Goal: Task Accomplishment & Management: Complete application form

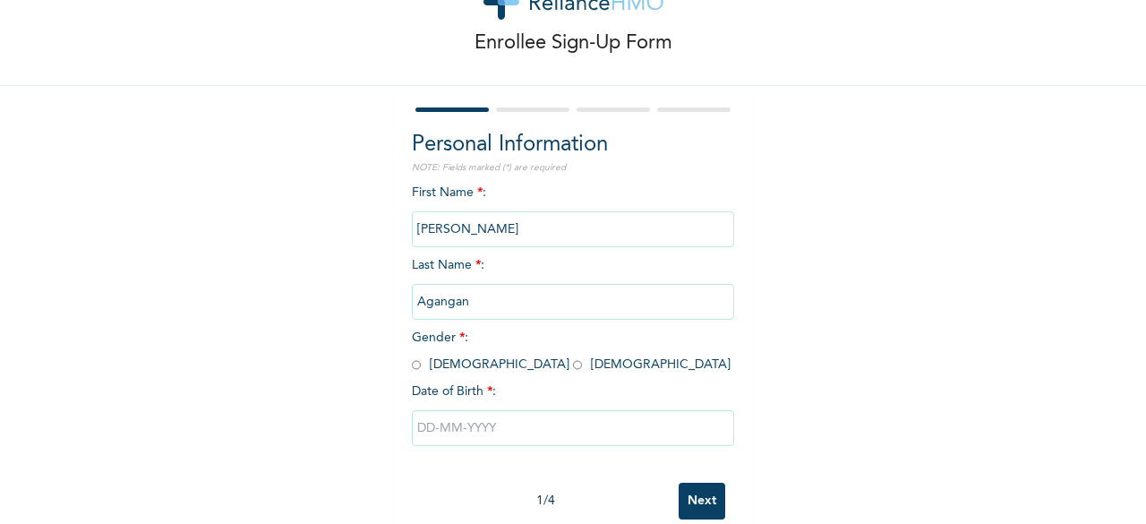
scroll to position [90, 0]
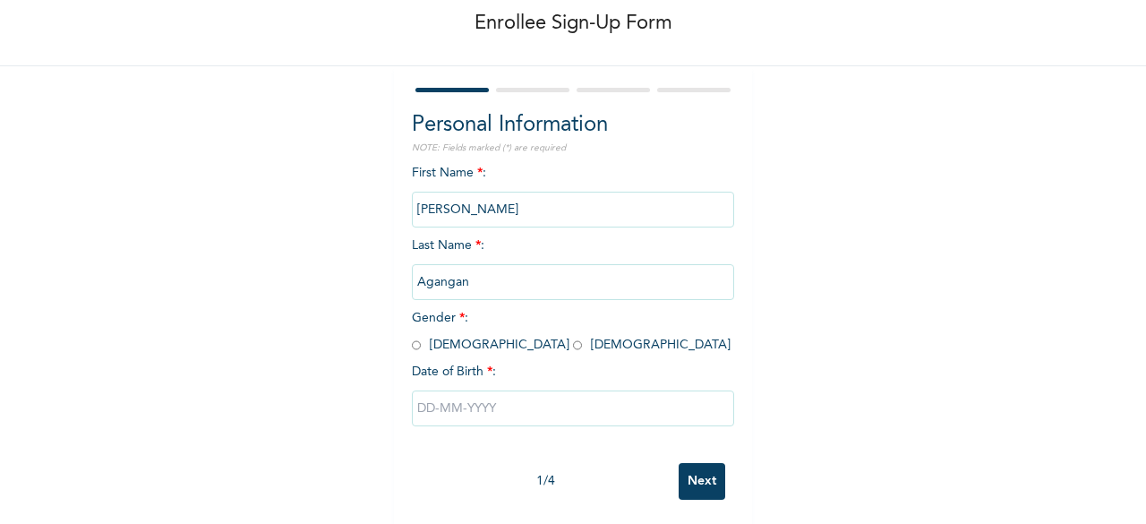
click at [573, 345] on input "radio" at bounding box center [577, 345] width 9 height 17
radio input "true"
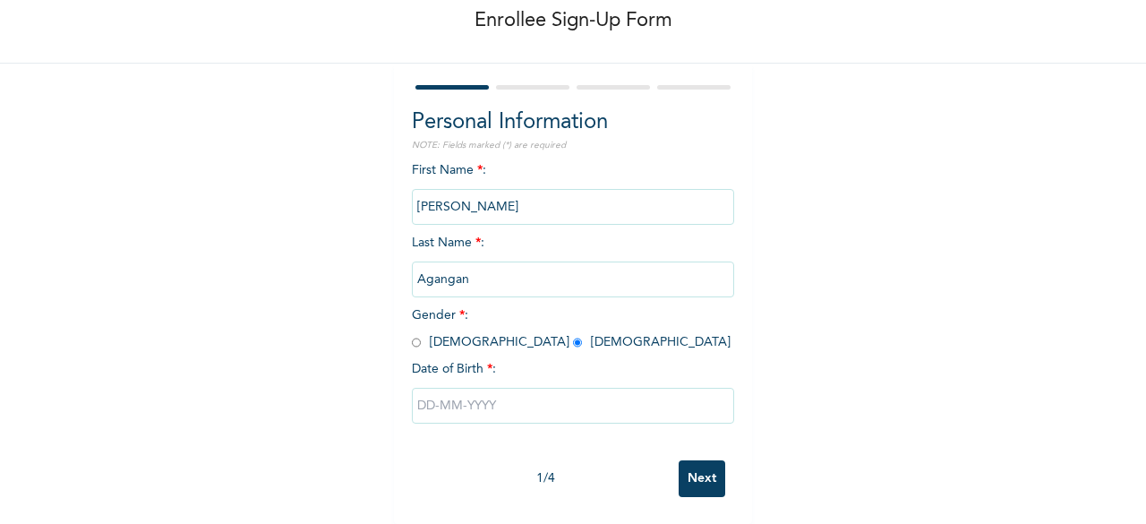
scroll to position [107, 0]
click at [430, 390] on input "text" at bounding box center [573, 406] width 322 height 36
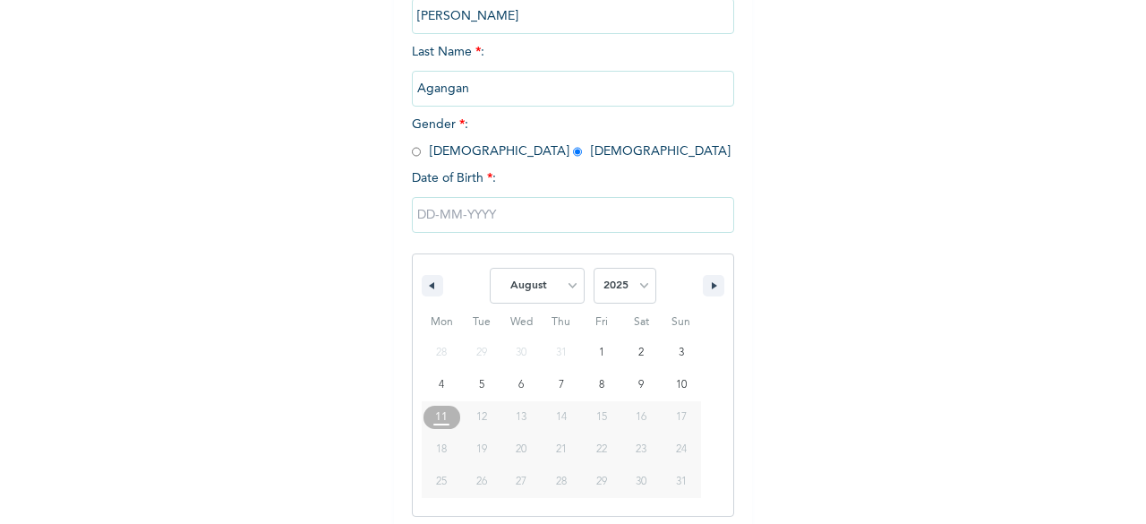
scroll to position [291, 0]
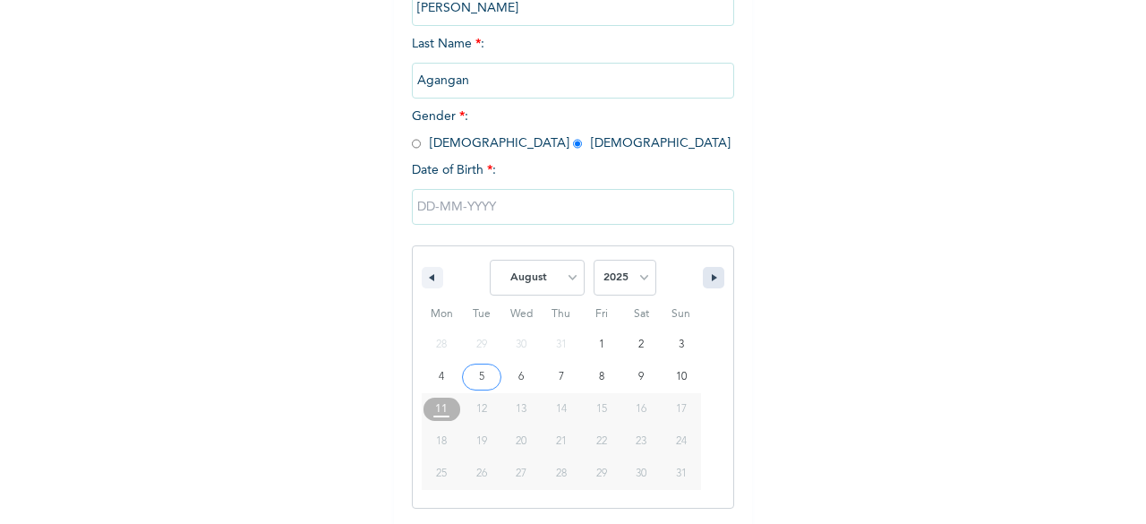
click at [712, 281] on icon "button" at bounding box center [716, 277] width 9 height 7
click at [562, 278] on select "January February March April May June July August September October November De…" at bounding box center [537, 278] width 95 height 36
click at [490, 261] on select "January February March April May June July August September October November De…" at bounding box center [537, 278] width 95 height 36
click at [564, 276] on select "January February March April May June July August September October November De…" at bounding box center [537, 278] width 95 height 36
click at [490, 261] on select "January February March April May June July August September October November De…" at bounding box center [537, 278] width 95 height 36
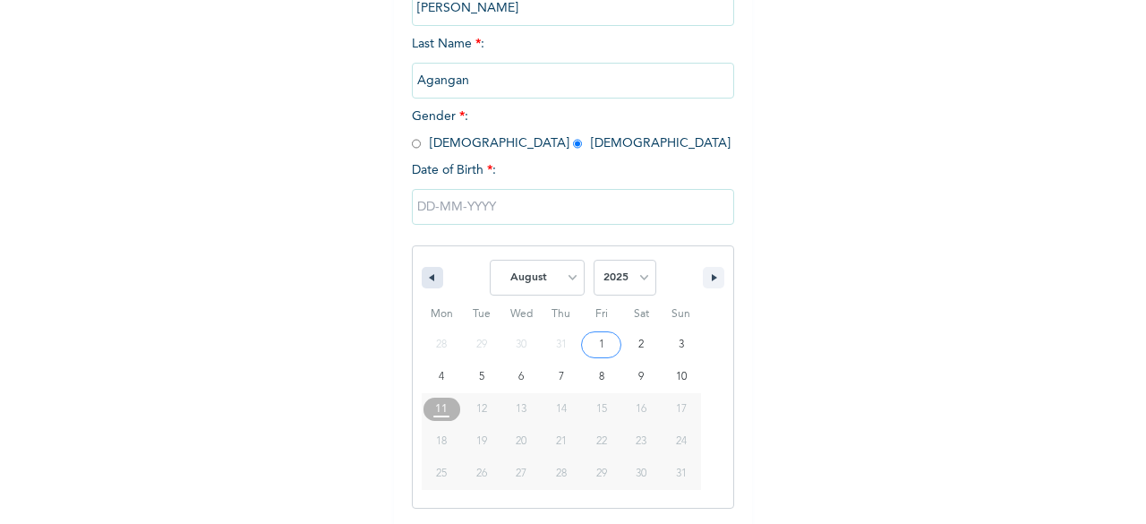
click at [422, 275] on button "button" at bounding box center [432, 277] width 21 height 21
click at [712, 278] on icon "button" at bounding box center [716, 277] width 9 height 7
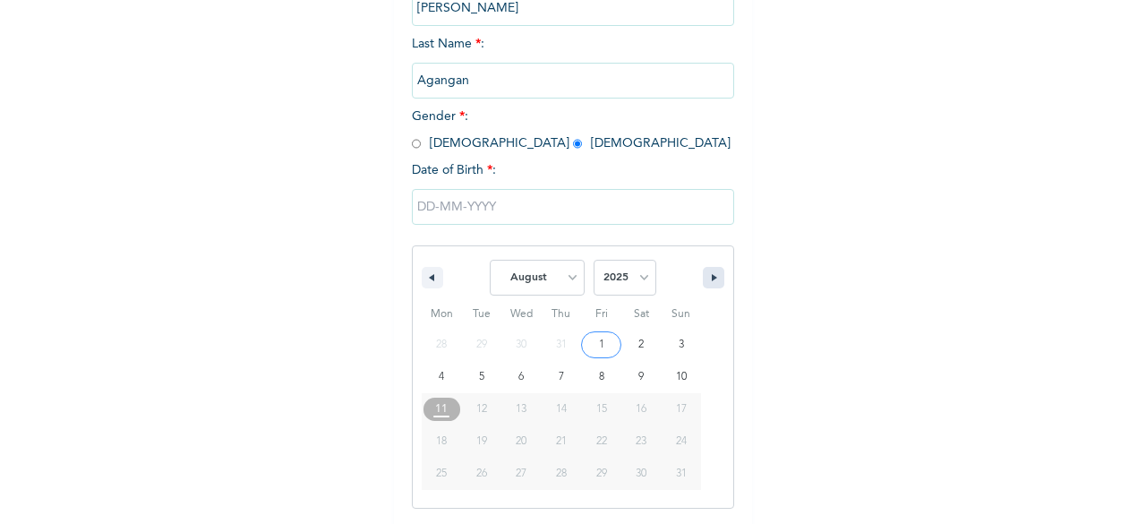
click at [703, 278] on button "button" at bounding box center [713, 277] width 21 height 21
click at [566, 282] on select "January February March April May June July August September October November De…" at bounding box center [537, 278] width 95 height 36
click at [490, 261] on select "January February March April May June July August September October November De…" at bounding box center [537, 278] width 95 height 36
select select "7"
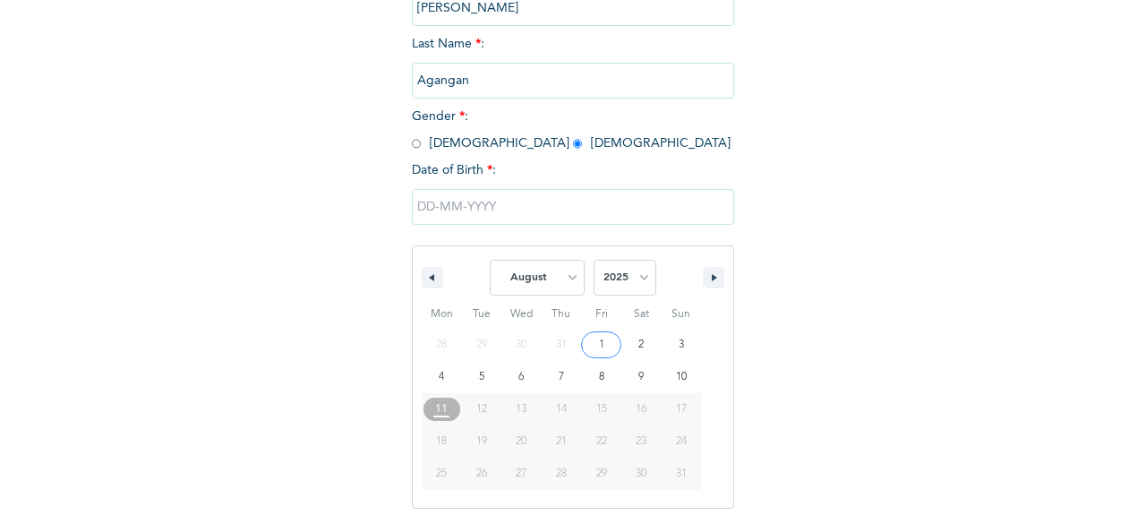
click at [424, 209] on input "text" at bounding box center [573, 207] width 322 height 36
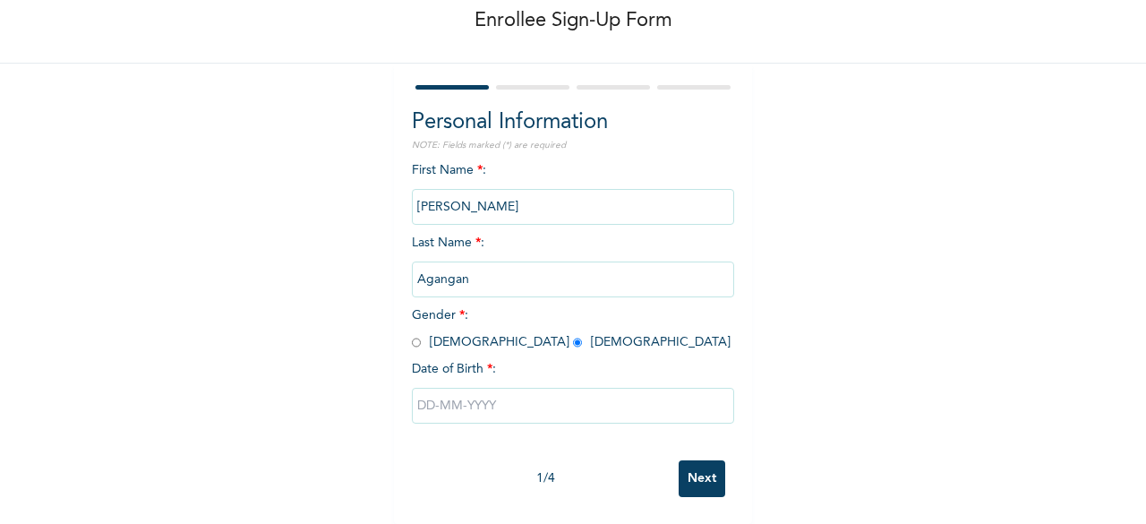
scroll to position [107, 0]
click at [425, 390] on input "text" at bounding box center [573, 406] width 322 height 36
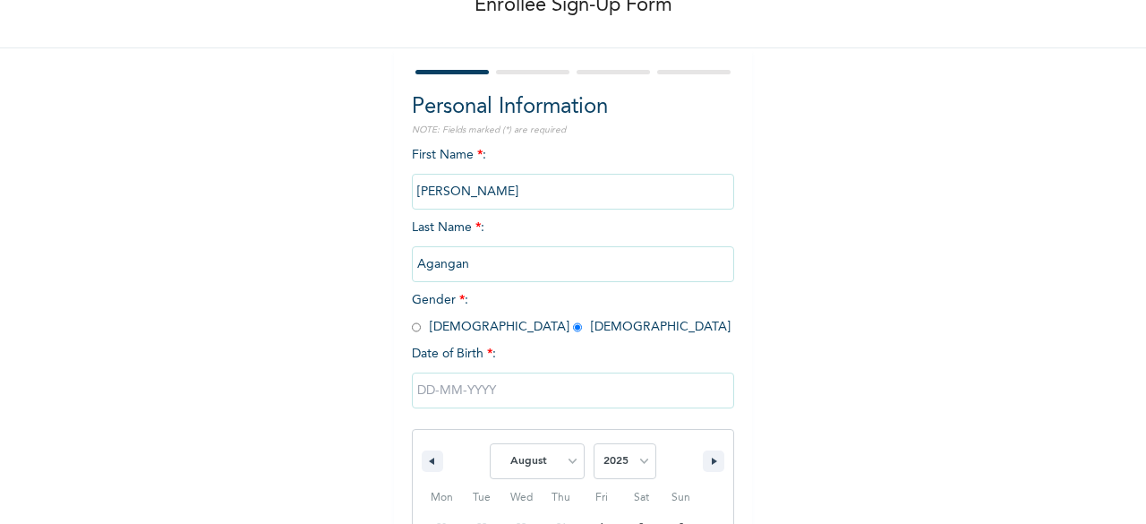
scroll to position [291, 0]
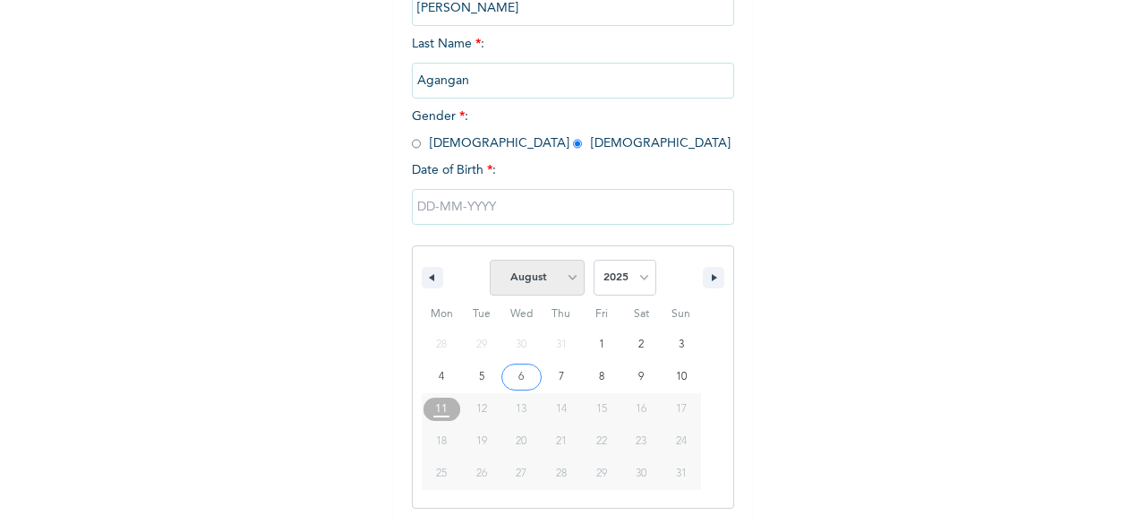
click at [567, 279] on select "January February March April May June July August September October November De…" at bounding box center [537, 278] width 95 height 36
click at [490, 261] on select "January February March April May June July August September October November De…" at bounding box center [537, 278] width 95 height 36
select select "7"
click at [499, 216] on input "text" at bounding box center [573, 207] width 322 height 36
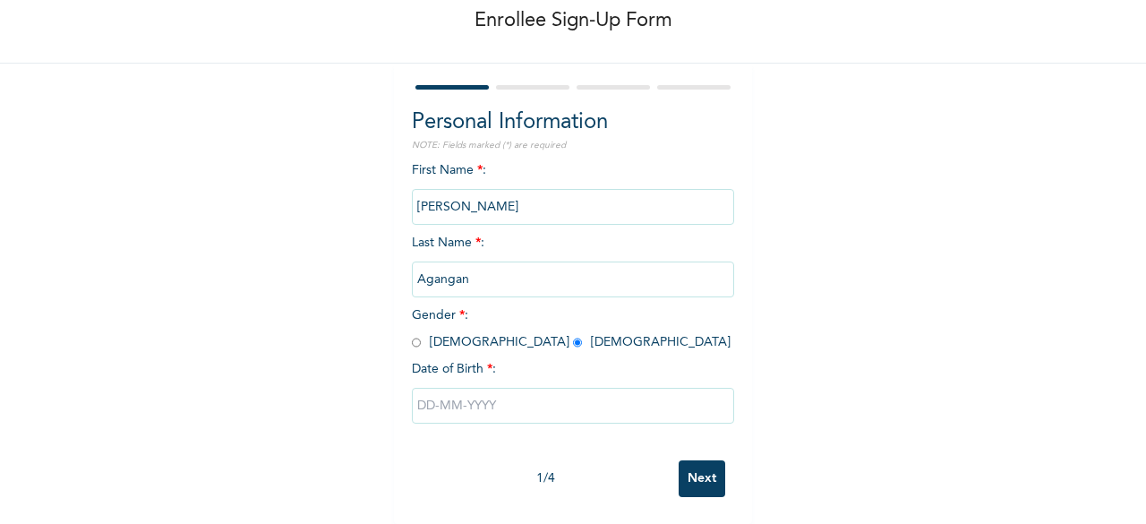
click at [503, 398] on input "text" at bounding box center [573, 406] width 322 height 36
select select "7"
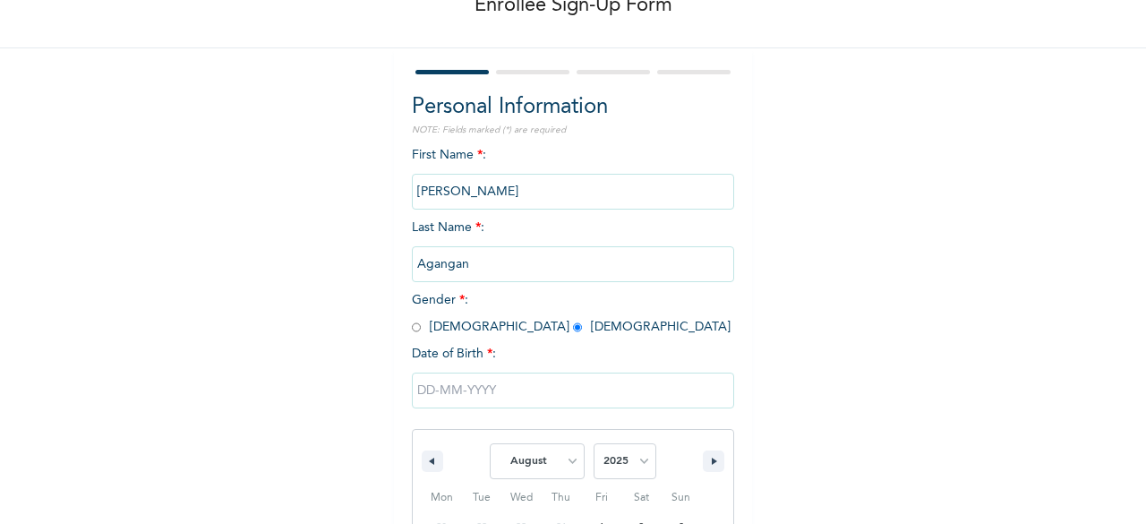
scroll to position [291, 0]
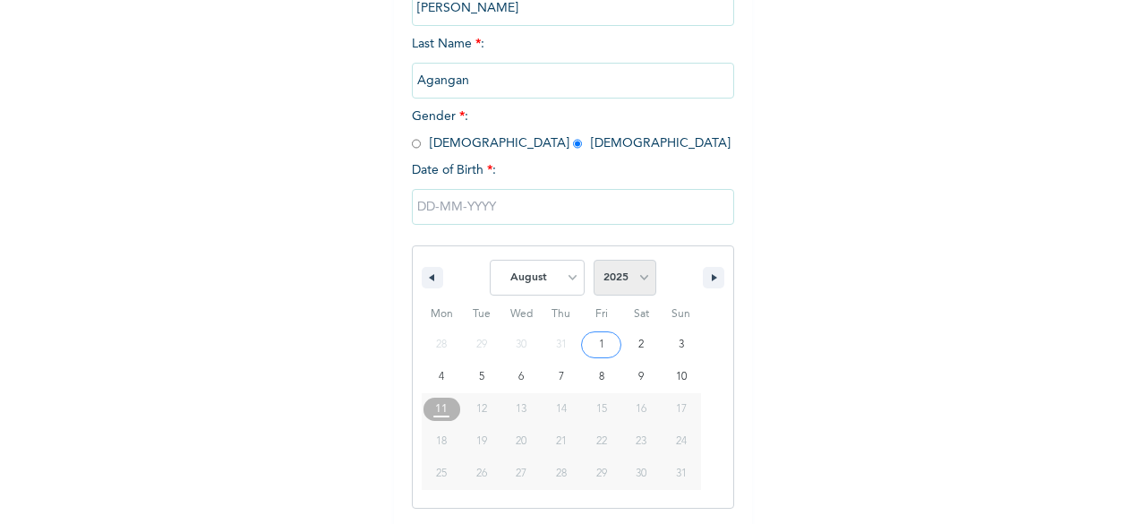
click at [631, 280] on select "2025 2024 2023 2022 2021 2020 2019 2018 2017 2016 2015 2014 2013 2012 2011 2010…" at bounding box center [624, 278] width 63 height 36
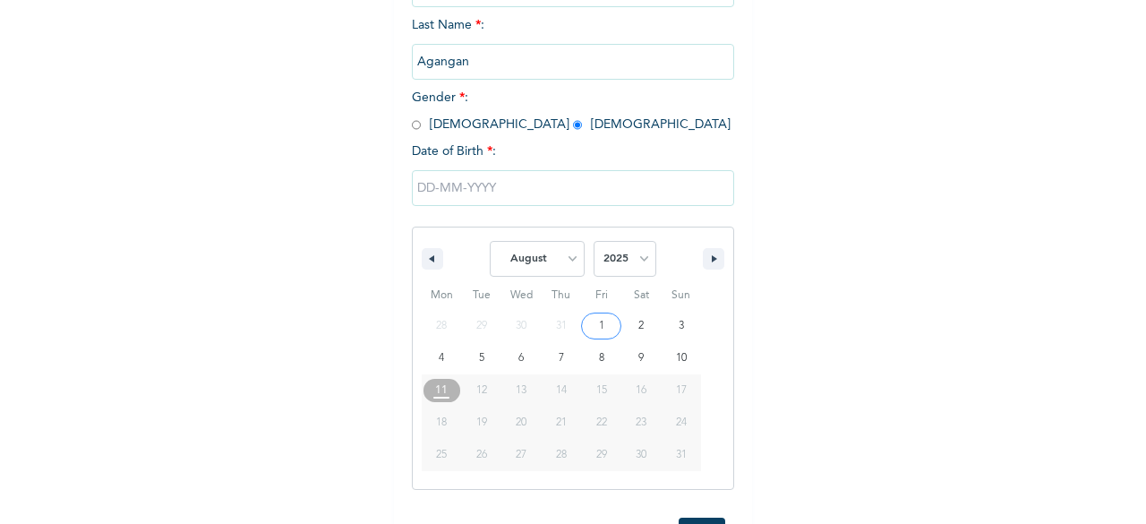
scroll to position [380, 0]
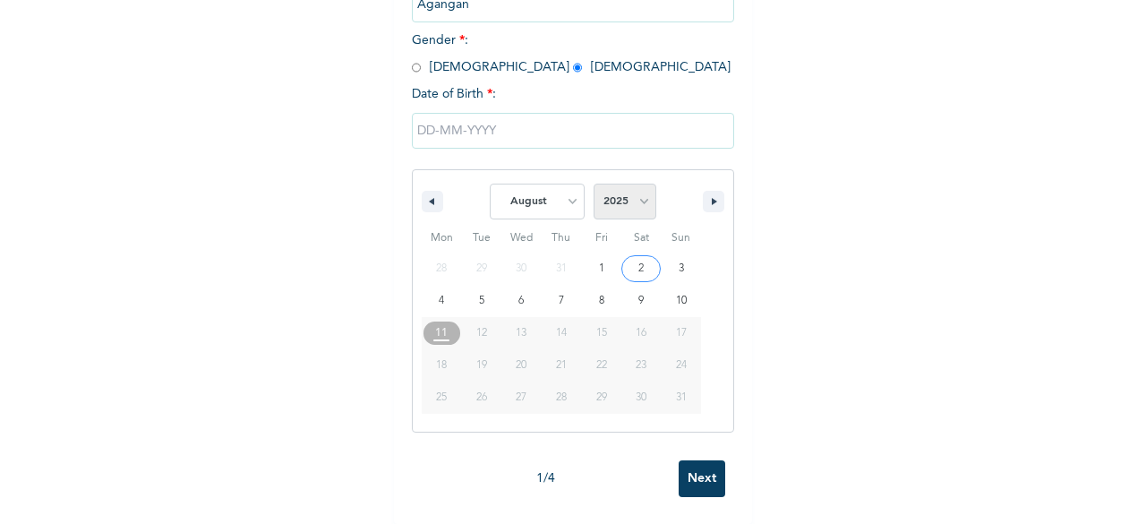
click at [635, 187] on select "2025 2024 2023 2022 2021 2020 2019 2018 2017 2016 2015 2014 2013 2012 2011 2010…" at bounding box center [624, 201] width 63 height 36
select select "1972"
click at [593, 183] on select "2025 2024 2023 2022 2021 2020 2019 2018 2017 2016 2015 2014 2013 2012 2011 2010…" at bounding box center [624, 201] width 63 height 36
click at [562, 190] on select "January February March April May June July August September October November De…" at bounding box center [537, 201] width 95 height 36
select select "8"
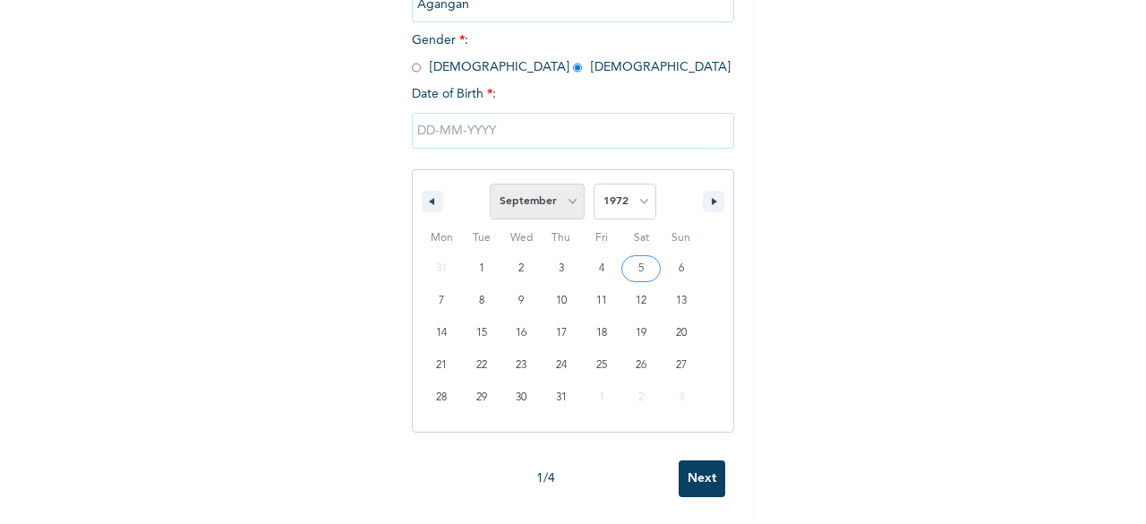
click at [490, 183] on select "January February March April May June July August September October November De…" at bounding box center [537, 201] width 95 height 36
type input "[DATE]"
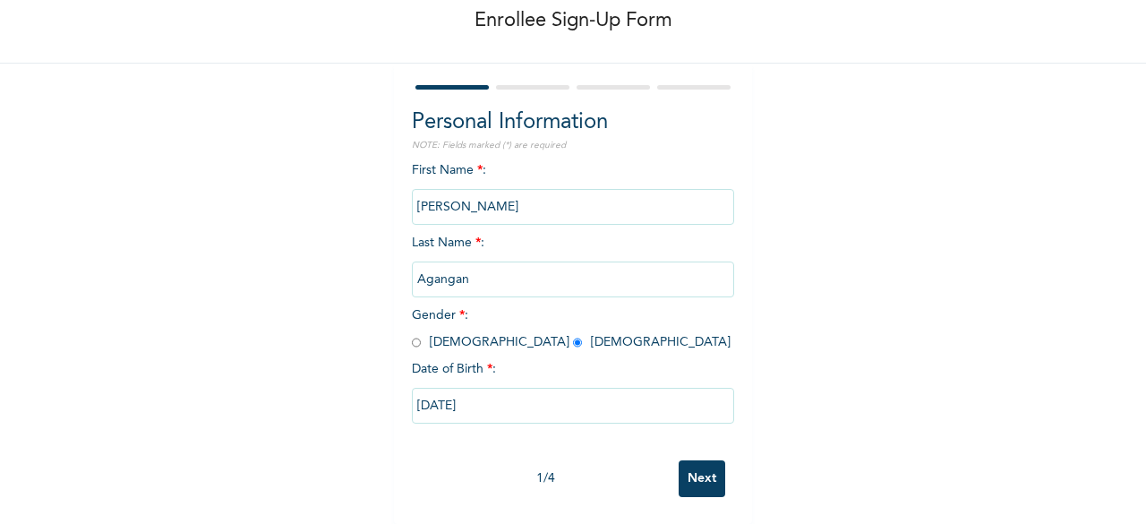
click at [701, 468] on input "Next" at bounding box center [701, 478] width 47 height 37
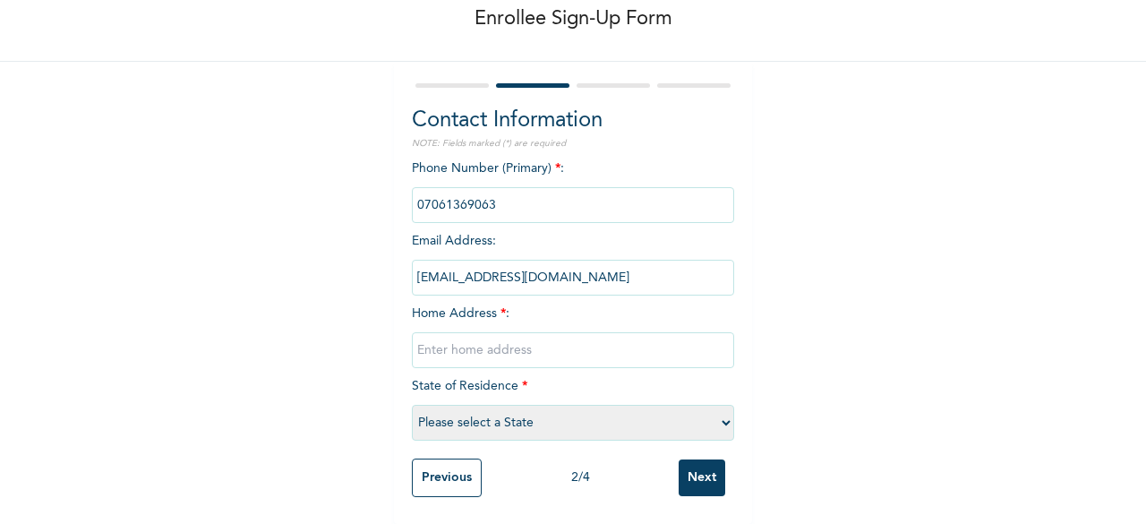
scroll to position [109, 0]
click at [519, 332] on input "text" at bounding box center [573, 350] width 322 height 36
type input "[STREET_ADDRESS]"
click at [721, 407] on select "Please select a State [PERSON_NAME] (FCT) [PERSON_NAME] Ibom [GEOGRAPHIC_DATA] …" at bounding box center [573, 423] width 322 height 36
select select "25"
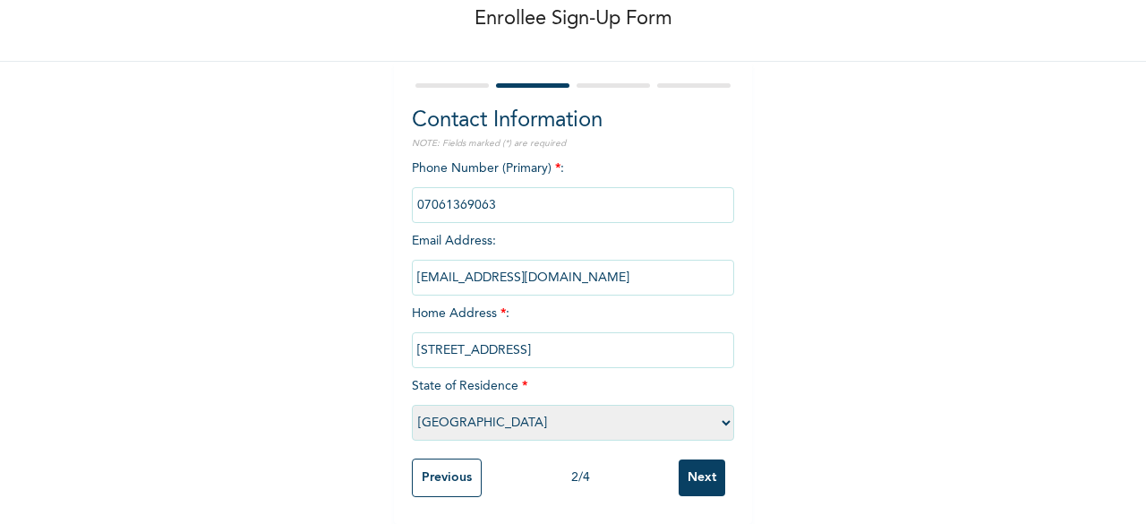
click at [412, 405] on select "Please select a State [PERSON_NAME] (FCT) [PERSON_NAME] Ibom [GEOGRAPHIC_DATA] …" at bounding box center [573, 423] width 322 height 36
click at [695, 462] on input "Next" at bounding box center [701, 477] width 47 height 37
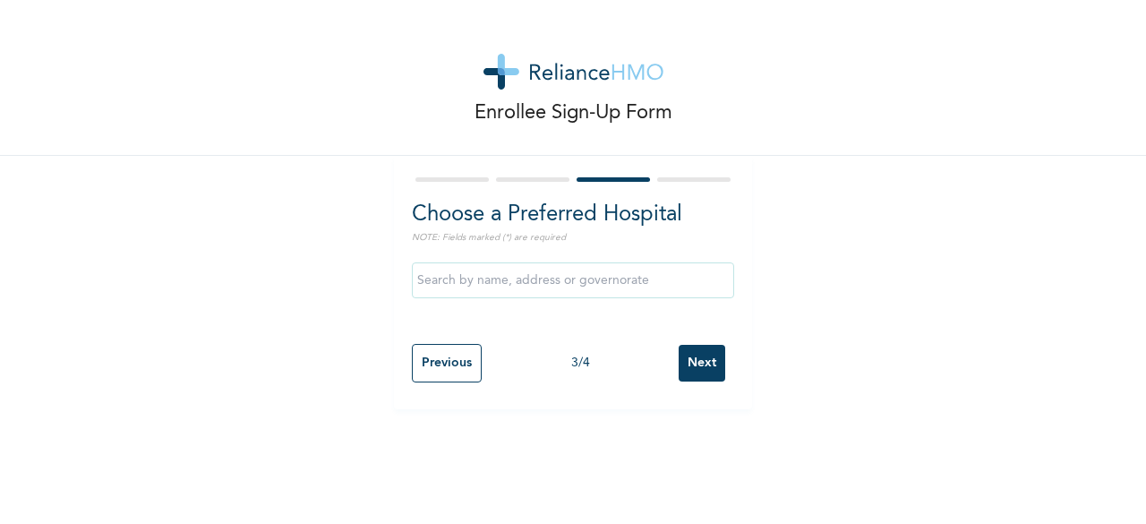
scroll to position [0, 0]
click at [473, 277] on input "text" at bounding box center [573, 280] width 322 height 36
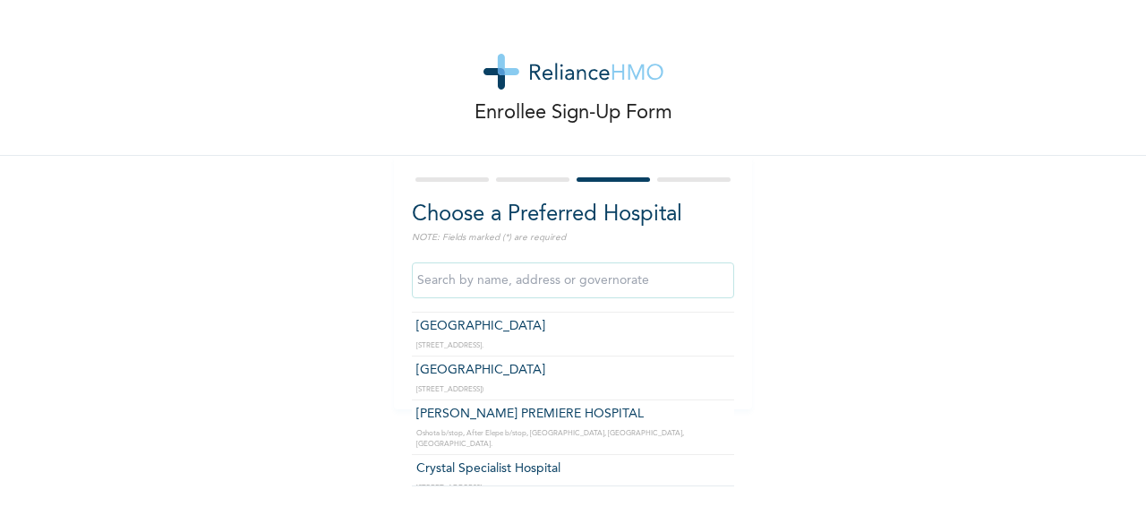
scroll to position [179, 0]
type input "[GEOGRAPHIC_DATA]"
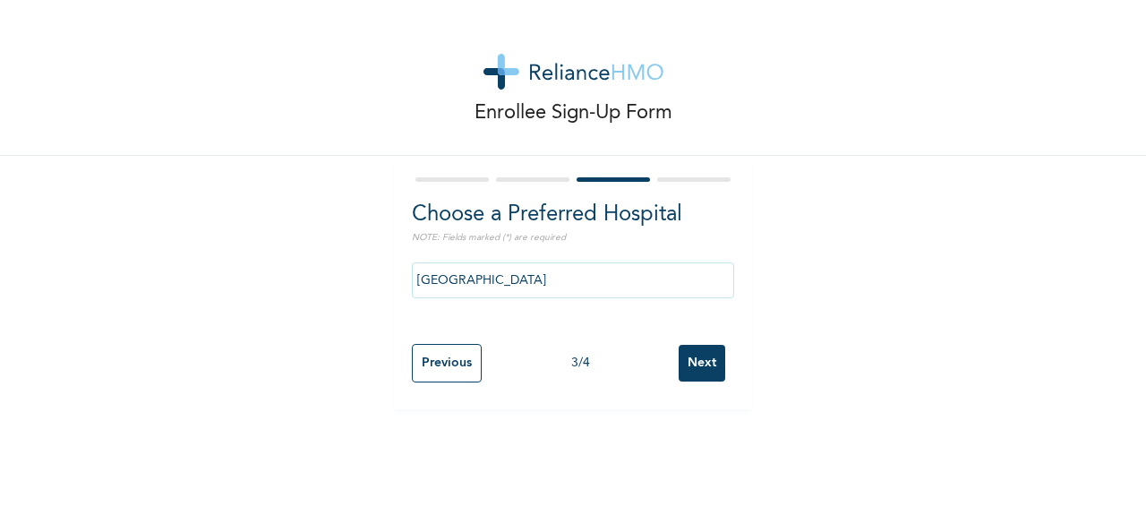
click at [693, 359] on input "Next" at bounding box center [701, 363] width 47 height 37
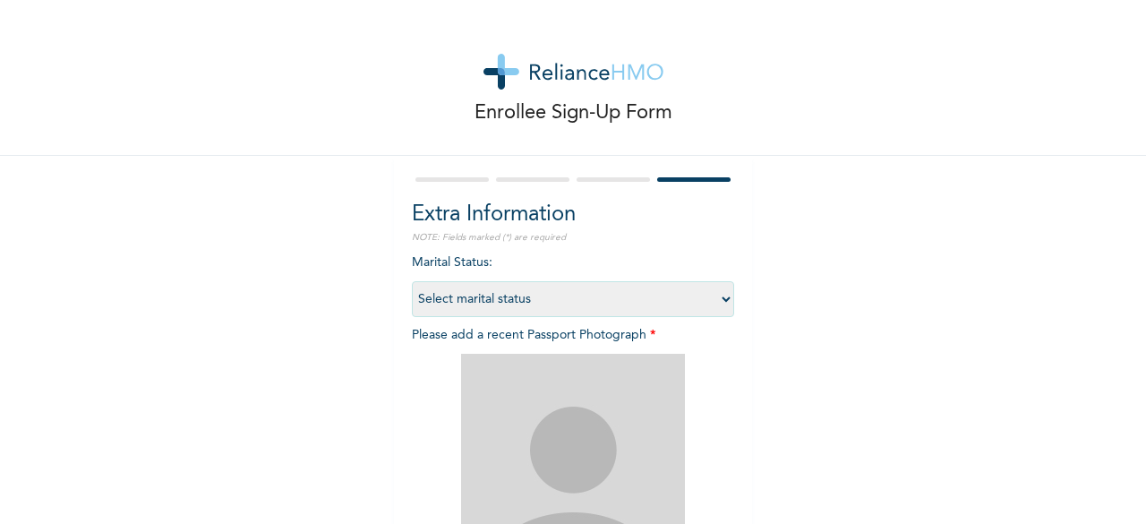
click at [720, 299] on select "Select marital status [DEMOGRAPHIC_DATA] Married [DEMOGRAPHIC_DATA] Widow/[DEMO…" at bounding box center [573, 299] width 322 height 36
select select "2"
click at [412, 281] on select "Select marital status [DEMOGRAPHIC_DATA] Married [DEMOGRAPHIC_DATA] Widow/[DEMO…" at bounding box center [573, 299] width 322 height 36
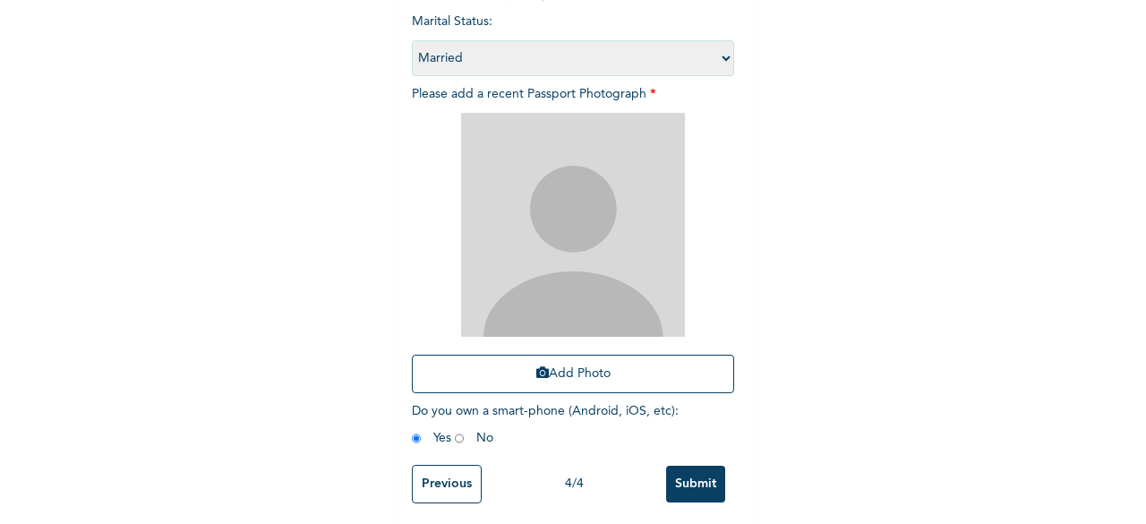
scroll to position [261, 0]
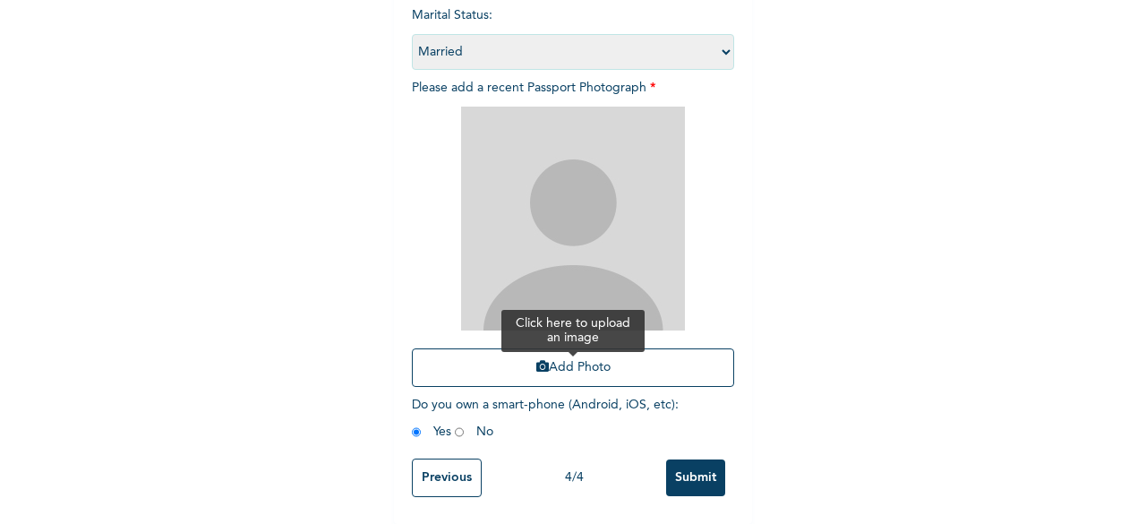
click at [537, 360] on icon "button" at bounding box center [542, 366] width 13 height 13
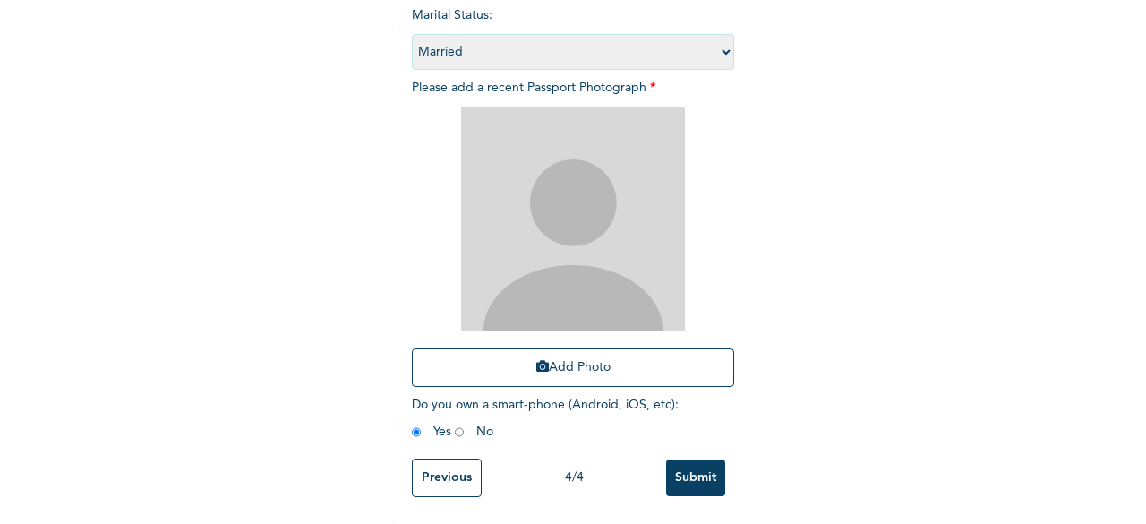
click at [859, 201] on div "Enrollee Sign-Up Form Extra Information NOTE: Fields marked (*) are required Ma…" at bounding box center [573, 138] width 1146 height 771
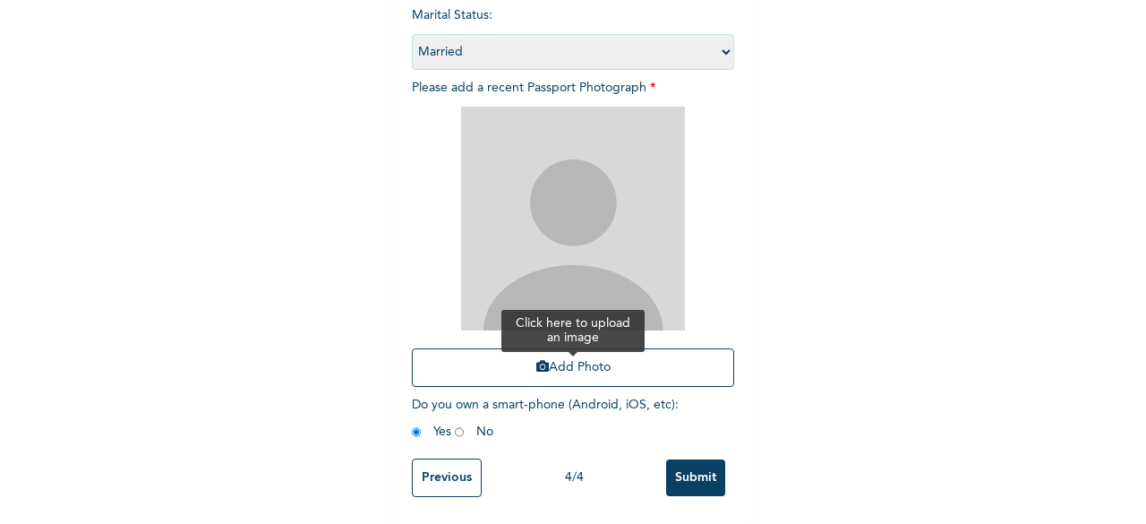
click at [539, 360] on icon "button" at bounding box center [542, 366] width 13 height 13
click at [536, 360] on icon "button" at bounding box center [542, 366] width 13 height 13
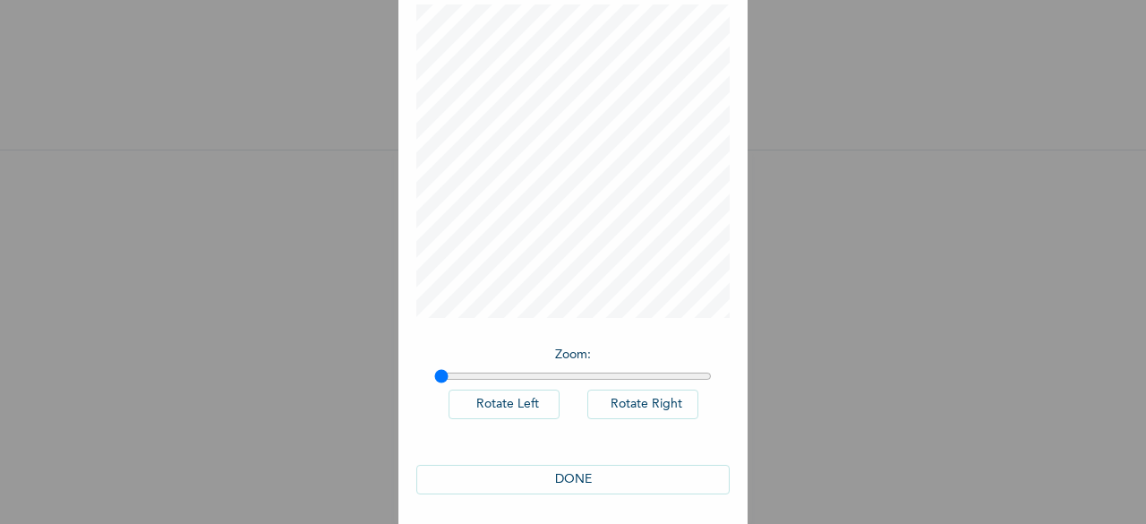
scroll to position [100, 0]
click at [570, 474] on button "DONE" at bounding box center [572, 475] width 313 height 30
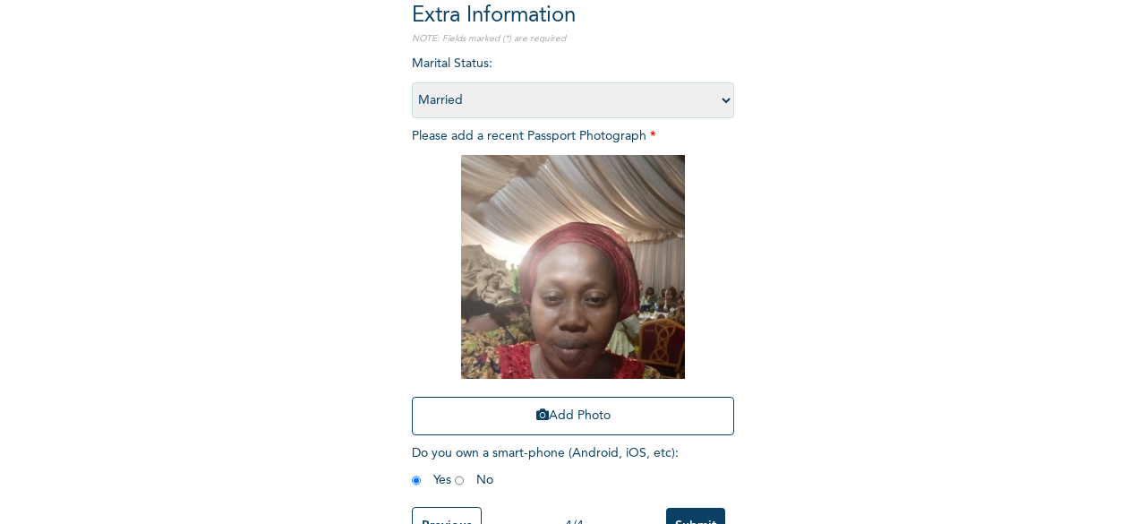
scroll to position [261, 0]
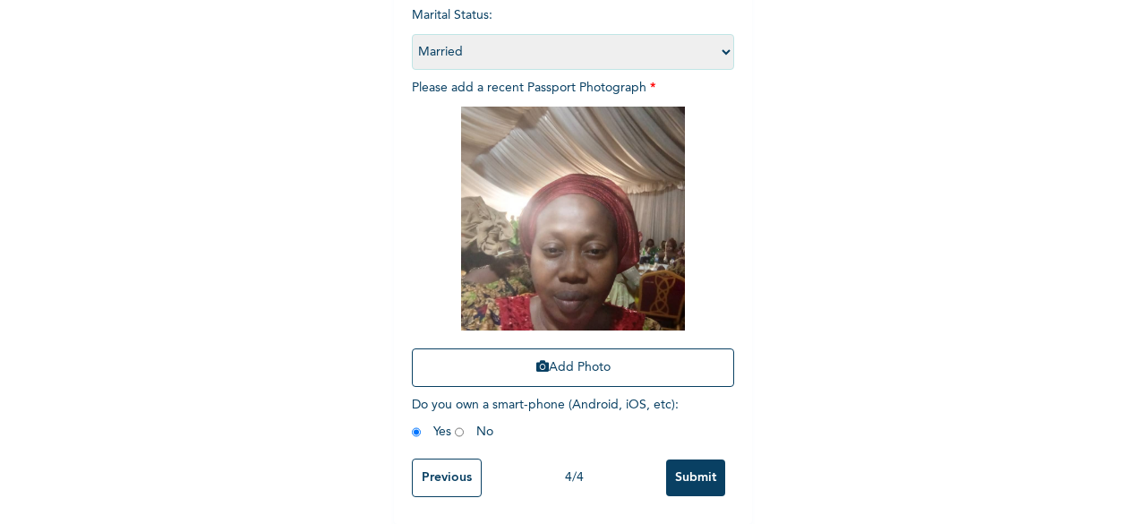
click at [683, 460] on input "Submit" at bounding box center [695, 477] width 59 height 37
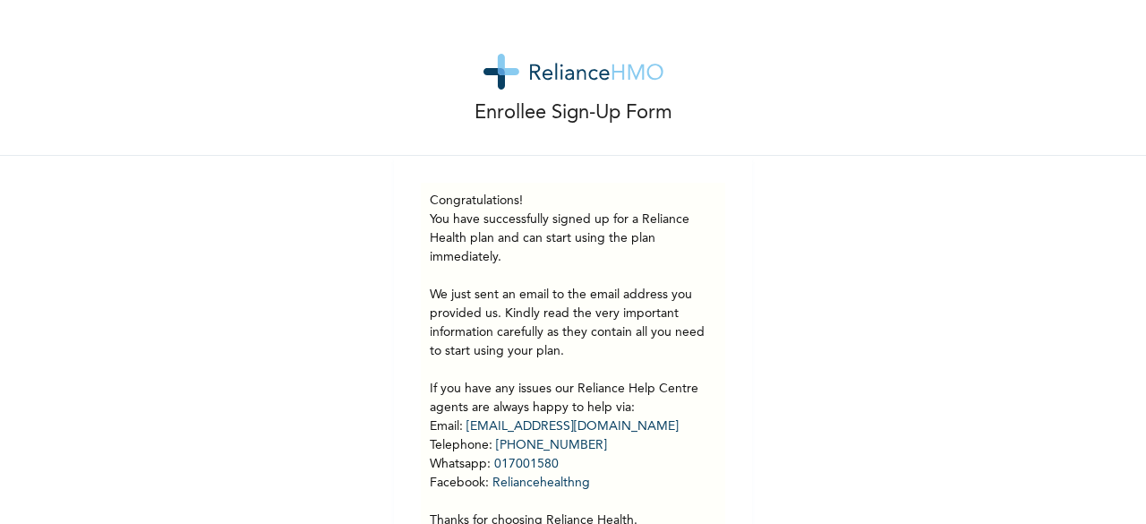
scroll to position [90, 0]
